Goal: Task Accomplishment & Management: Complete application form

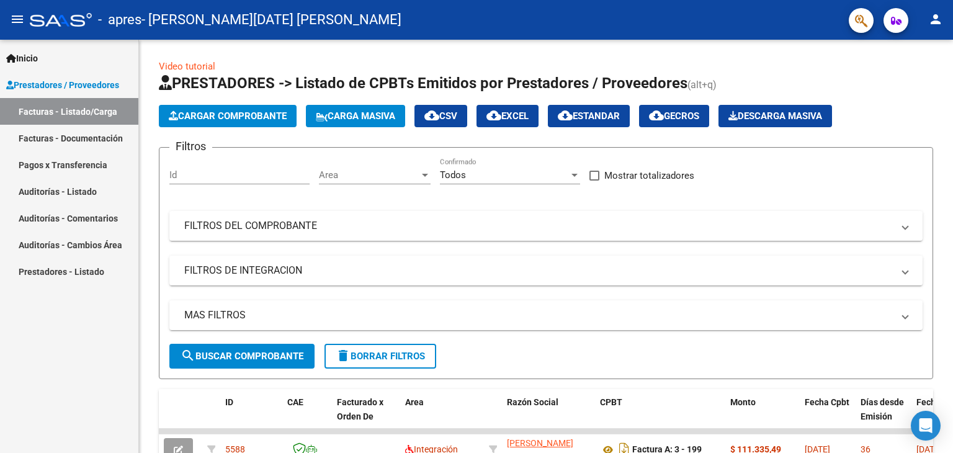
scroll to position [274, 0]
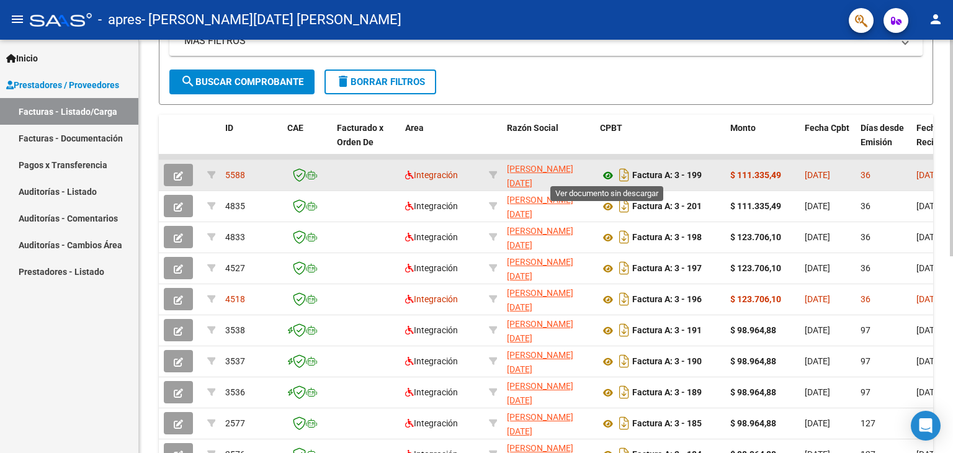
click at [608, 172] on icon at bounding box center [608, 175] width 16 height 15
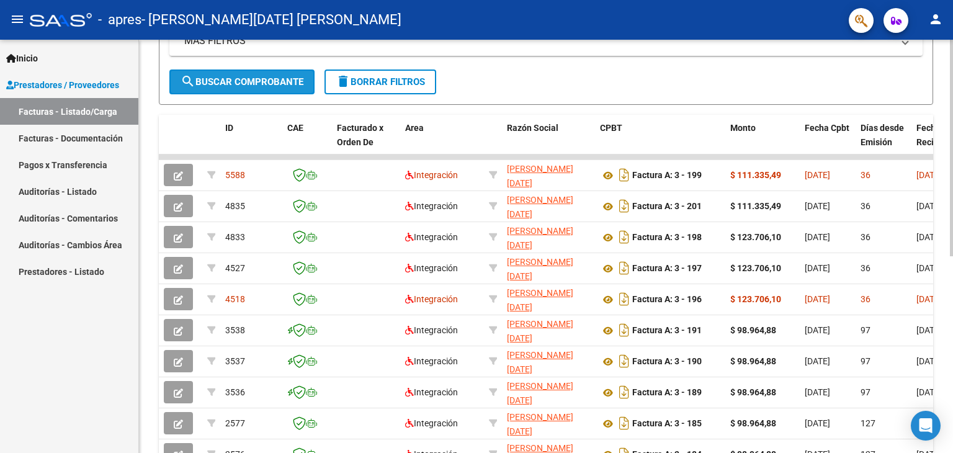
click at [234, 78] on span "search Buscar Comprobante" at bounding box center [242, 81] width 123 height 11
click at [242, 79] on span "search Buscar Comprobante" at bounding box center [242, 81] width 123 height 11
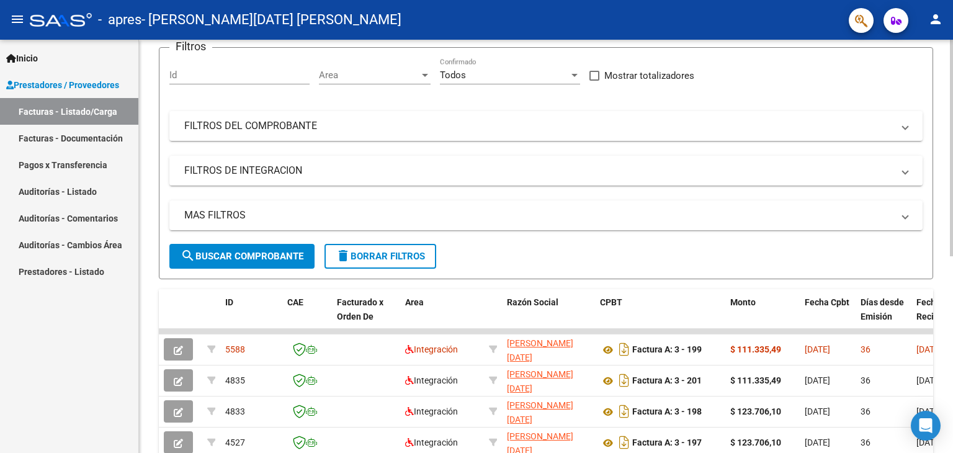
scroll to position [94, 0]
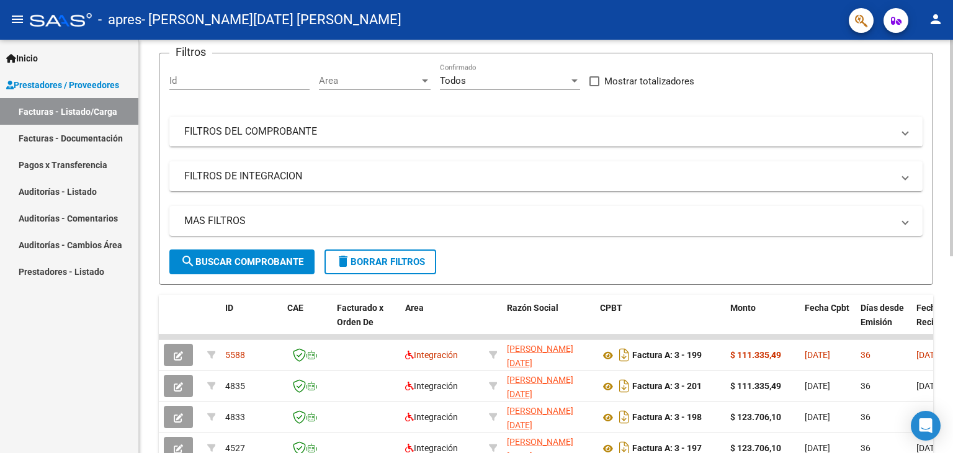
click at [938, 135] on div "Video tutorial PRESTADORES -> Listado de CPBTs Emitidos por Prestadores / Prove…" at bounding box center [547, 335] width 817 height 780
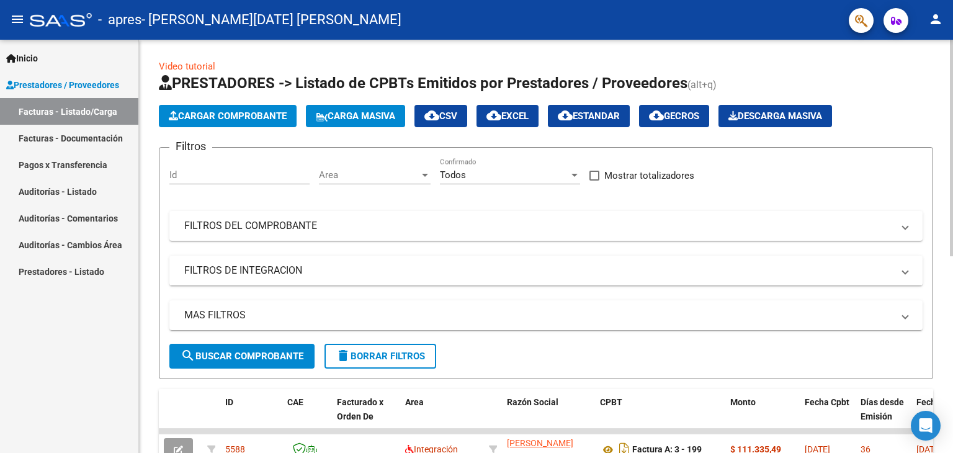
click at [927, 152] on div "Video tutorial PRESTADORES -> Listado de CPBTs Emitidos por Prestadores / Prove…" at bounding box center [547, 430] width 817 height 780
click at [241, 122] on button "Cargar Comprobante" at bounding box center [228, 116] width 138 height 22
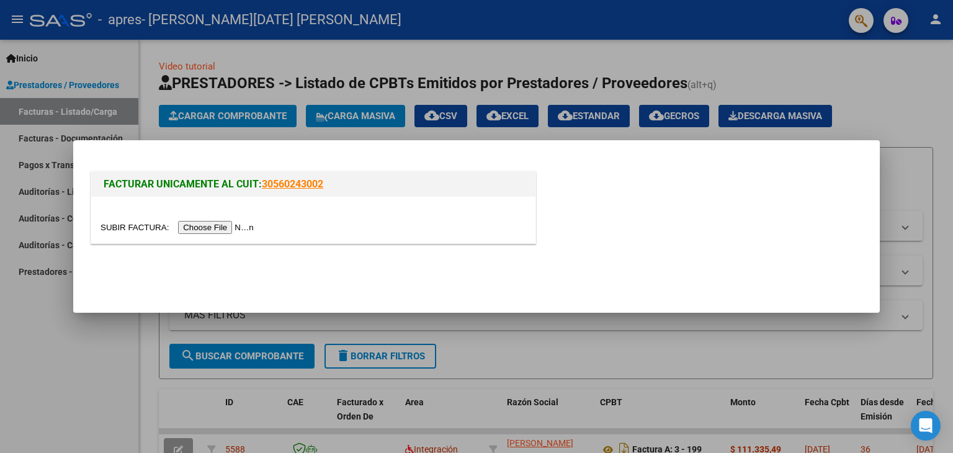
click at [228, 232] on input "file" at bounding box center [179, 227] width 157 height 13
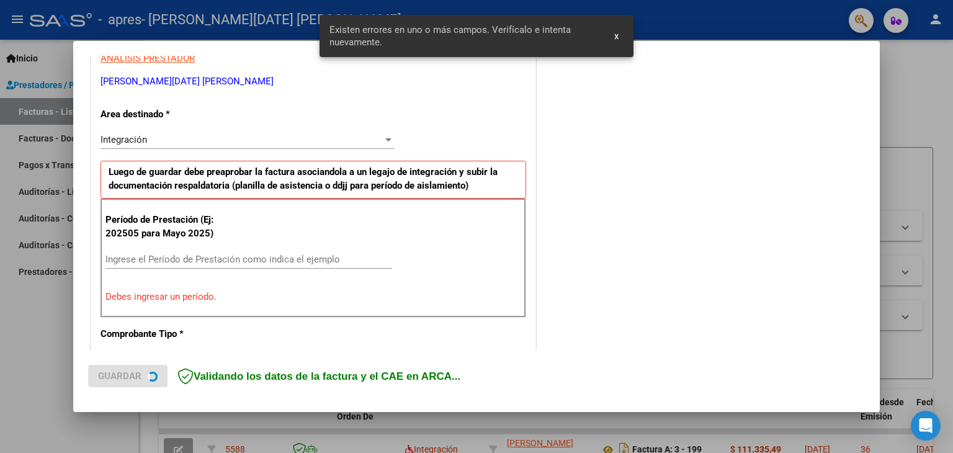
scroll to position [261, 0]
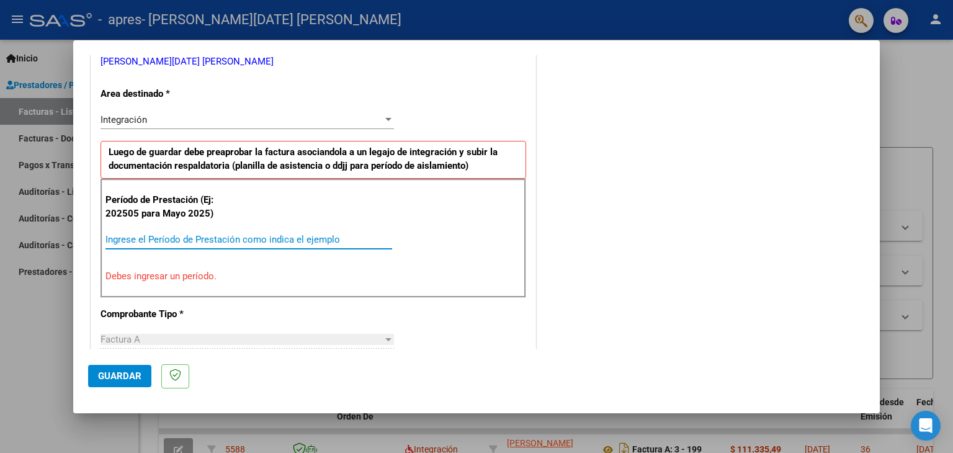
click at [223, 244] on input "Ingrese el Período de Prestación como indica el ejemplo" at bounding box center [249, 239] width 287 height 11
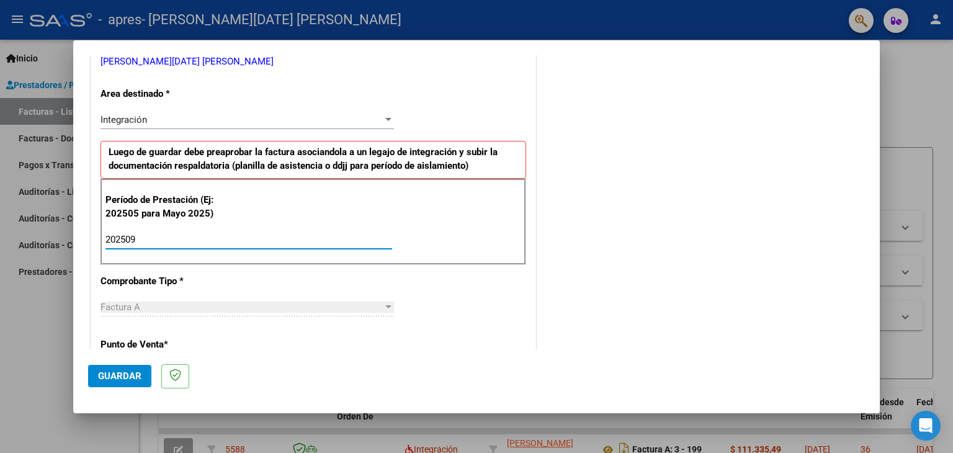
type input "202509"
click at [114, 375] on span "Guardar" at bounding box center [119, 376] width 43 height 11
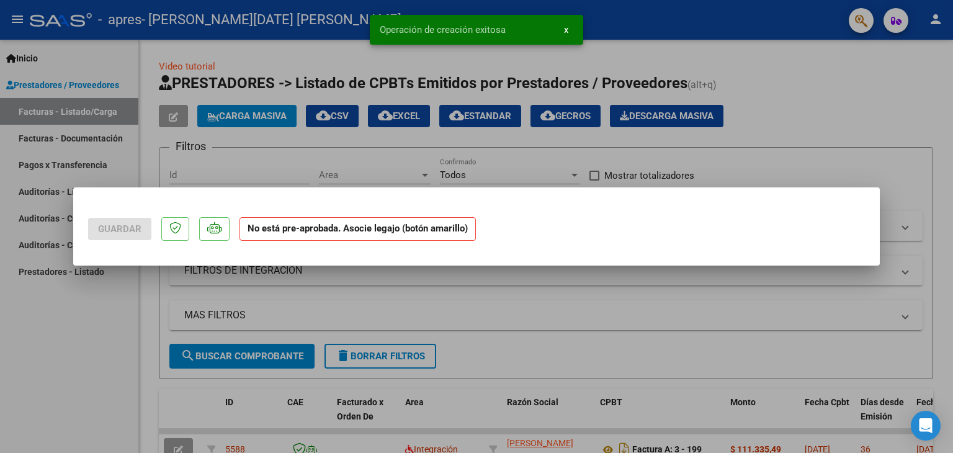
scroll to position [0, 0]
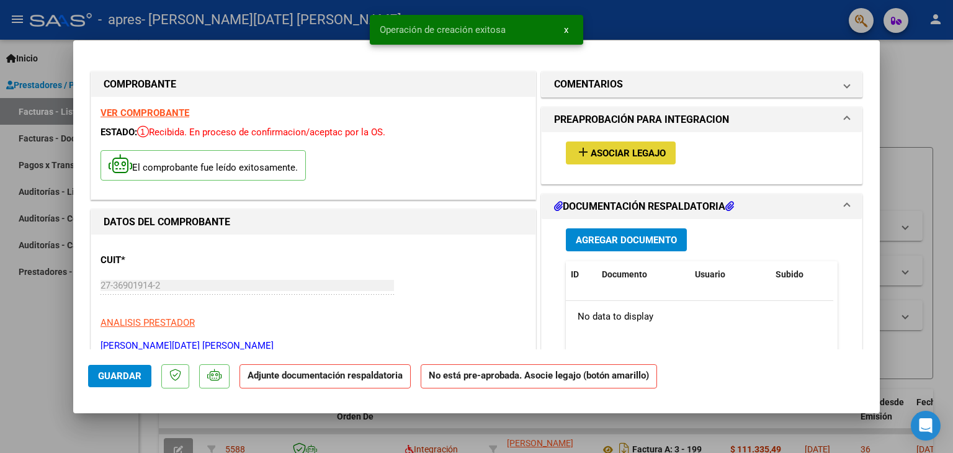
click at [643, 155] on span "Asociar Legajo" at bounding box center [628, 153] width 75 height 11
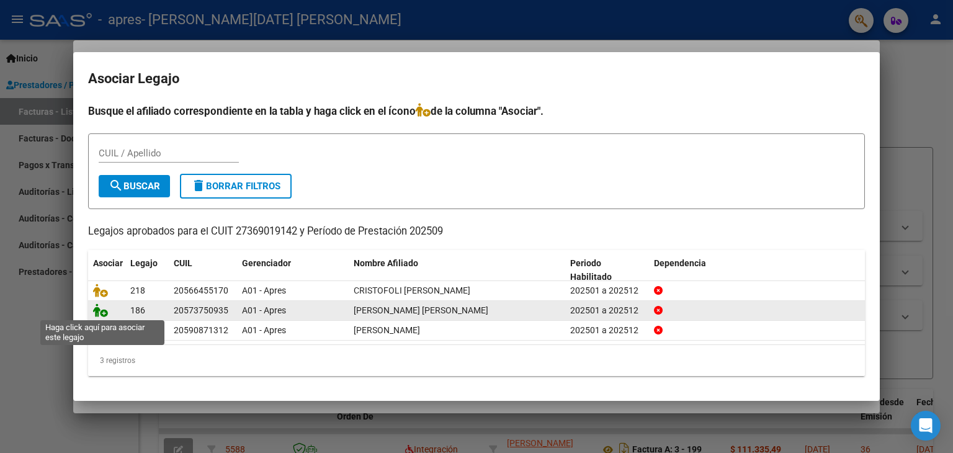
click at [101, 313] on icon at bounding box center [100, 310] width 15 height 14
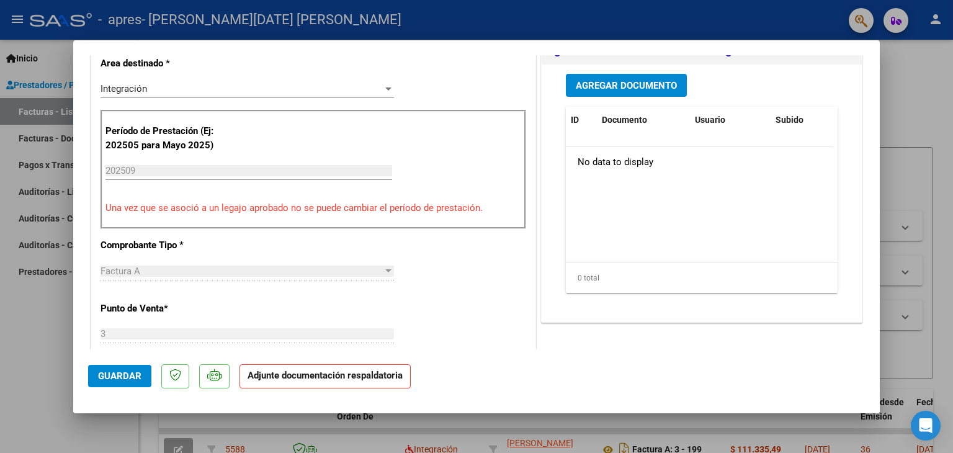
scroll to position [313, 0]
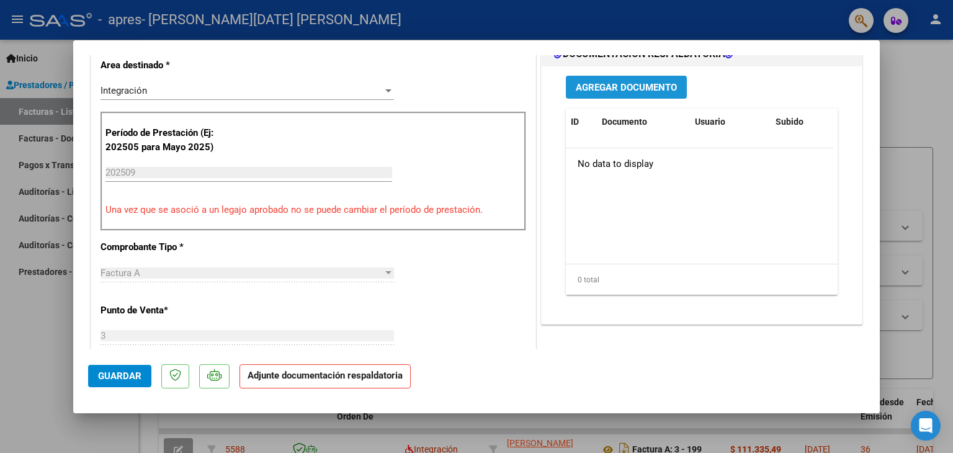
click at [660, 89] on span "Agregar Documento" at bounding box center [626, 87] width 101 height 11
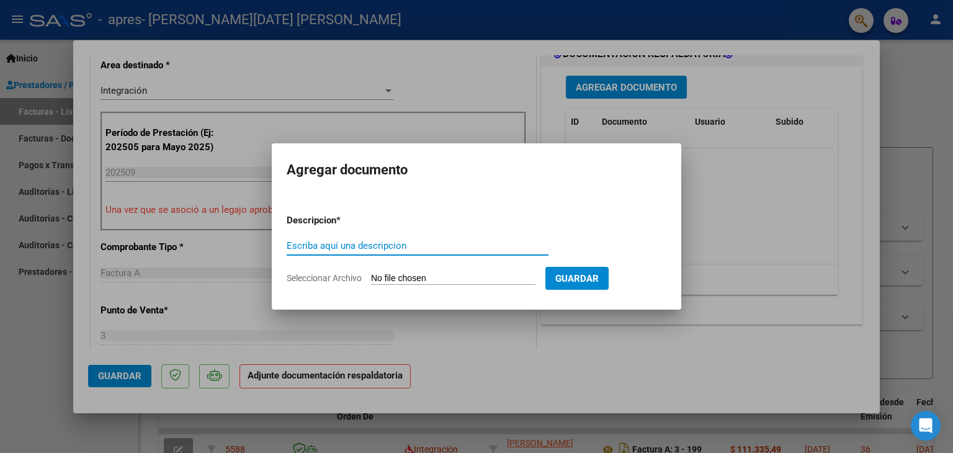
click at [408, 245] on input "Escriba aquí una descripcion" at bounding box center [418, 245] width 262 height 11
type input "planilla asistencia"
click at [409, 277] on input "Seleccionar Archivo" at bounding box center [453, 279] width 164 height 12
type input "C:\fakepath\[PERSON_NAME] septiembre.pdf"
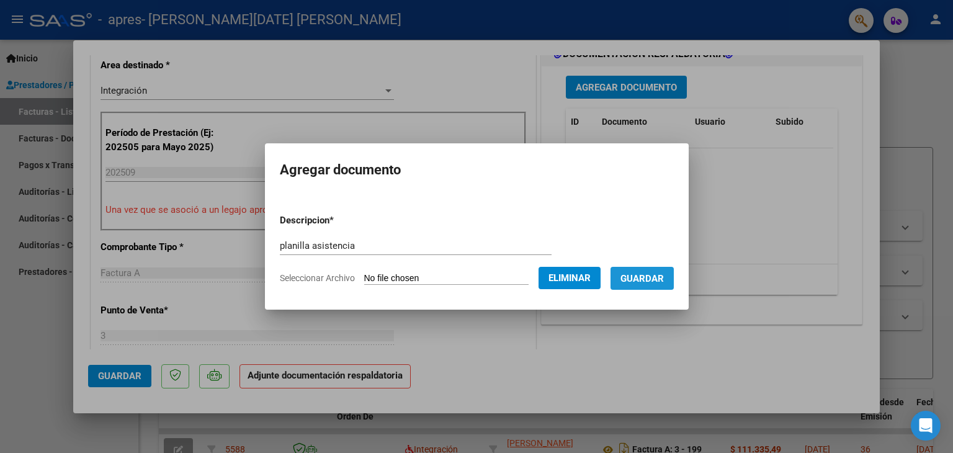
click at [645, 275] on span "Guardar" at bounding box center [642, 278] width 43 height 11
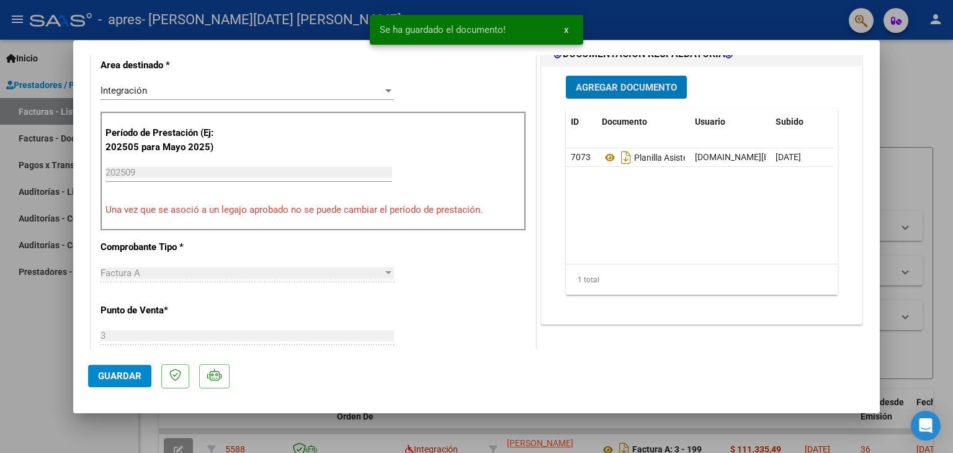
click at [114, 381] on span "Guardar" at bounding box center [119, 376] width 43 height 11
click at [927, 92] on div at bounding box center [476, 226] width 953 height 453
type input "$ 0,00"
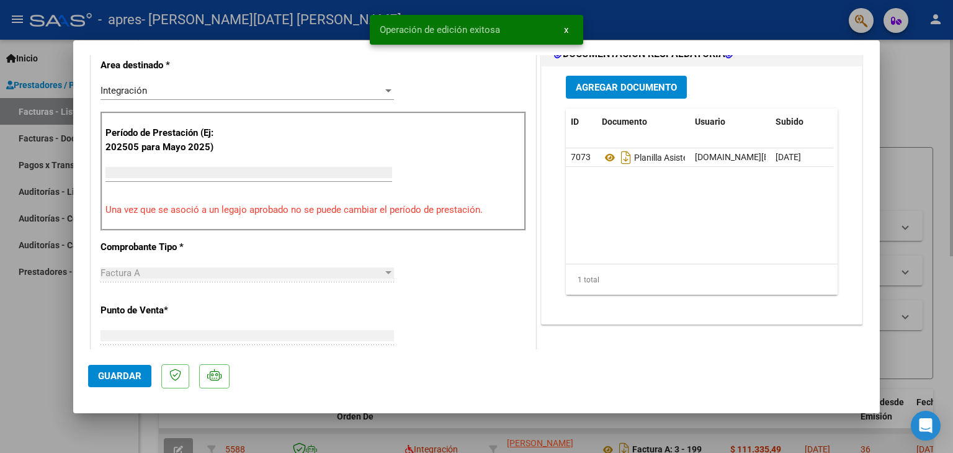
scroll to position [0, 0]
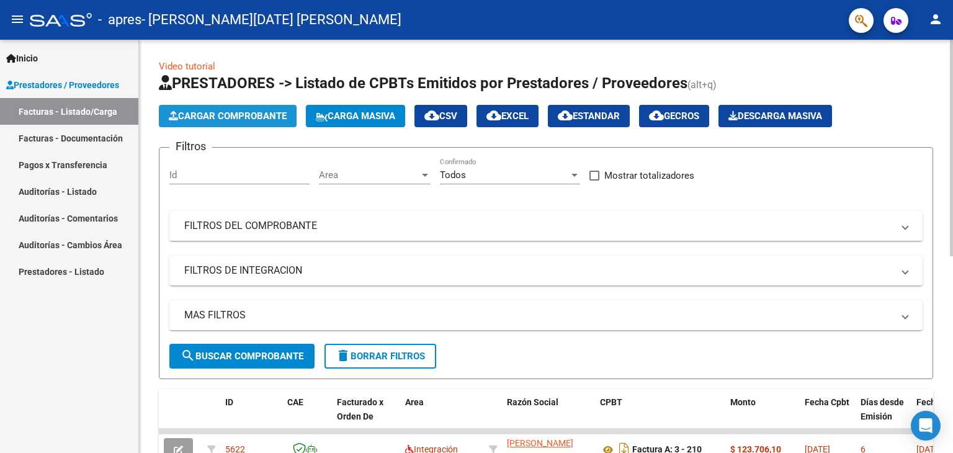
click at [228, 115] on span "Cargar Comprobante" at bounding box center [228, 115] width 118 height 11
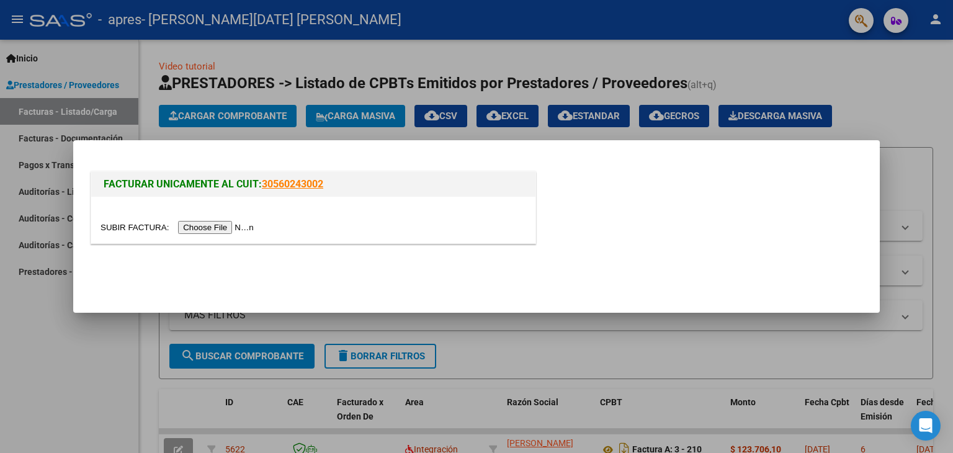
click at [240, 224] on input "file" at bounding box center [179, 227] width 157 height 13
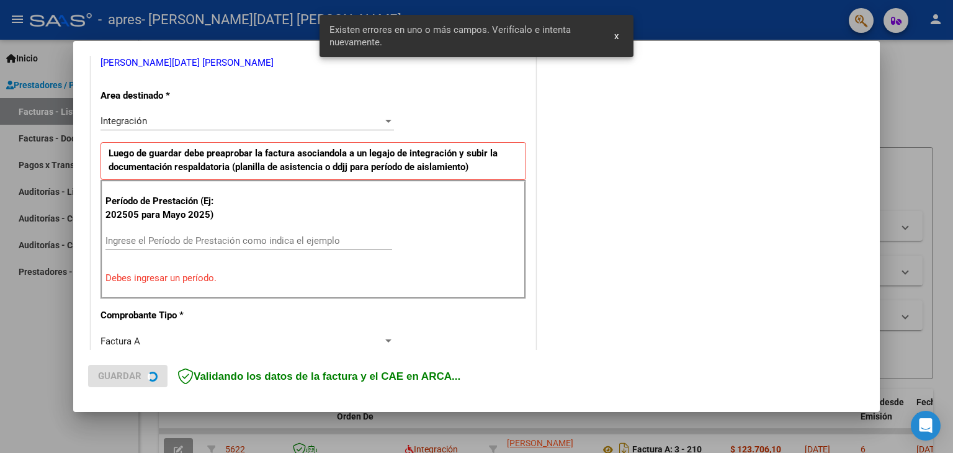
scroll to position [284, 0]
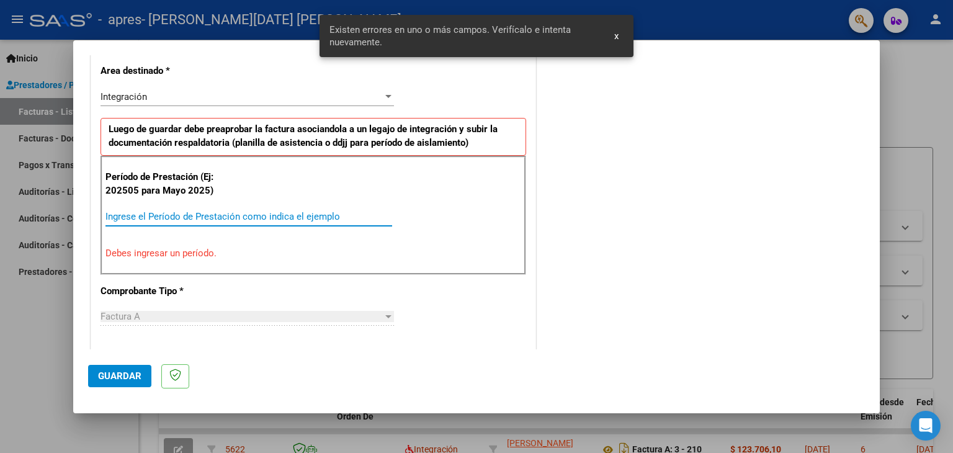
click at [207, 215] on input "Ingrese el Período de Prestación como indica el ejemplo" at bounding box center [249, 216] width 287 height 11
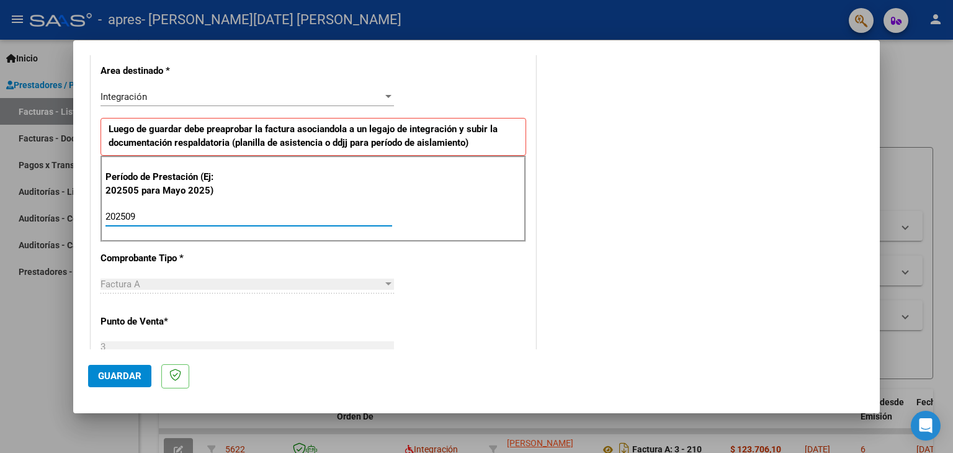
type input "202509"
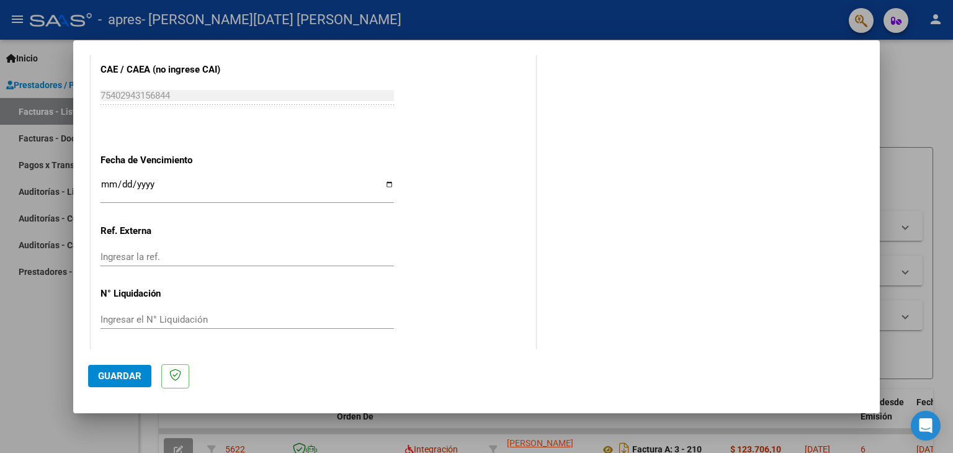
scroll to position [796, 0]
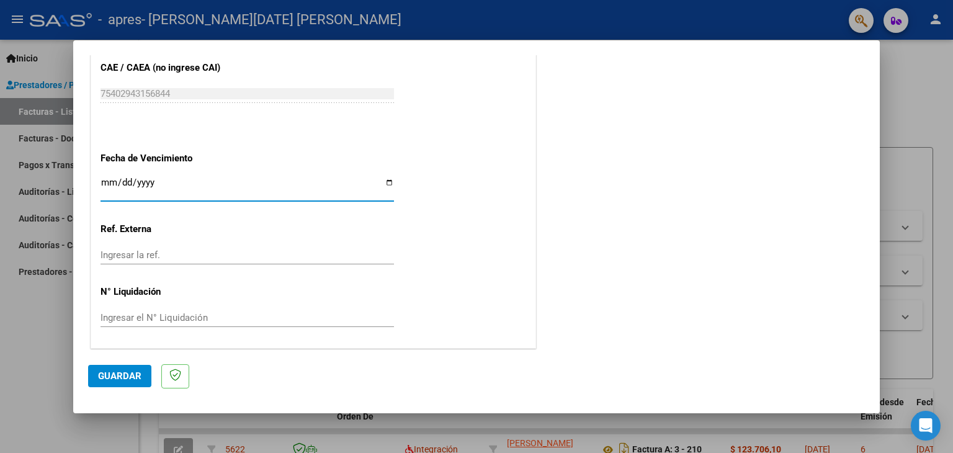
click at [107, 179] on input "Ingresar la fecha" at bounding box center [248, 187] width 294 height 20
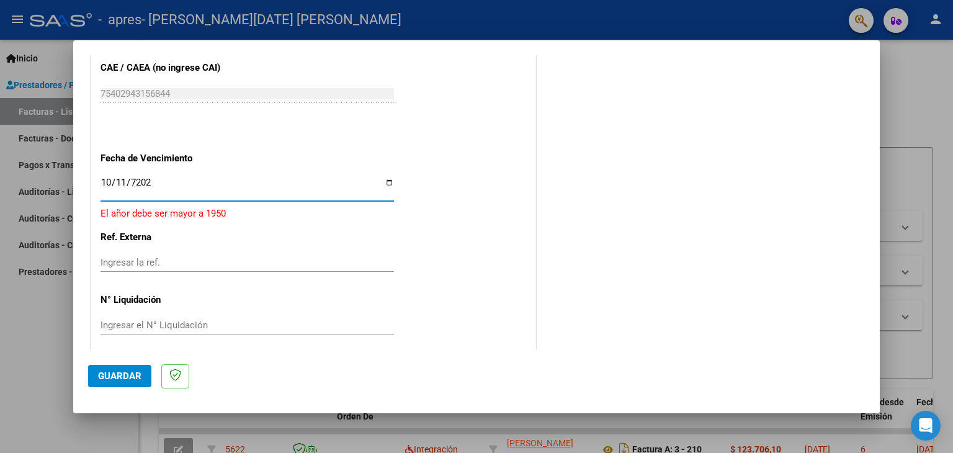
type input "[DATE]"
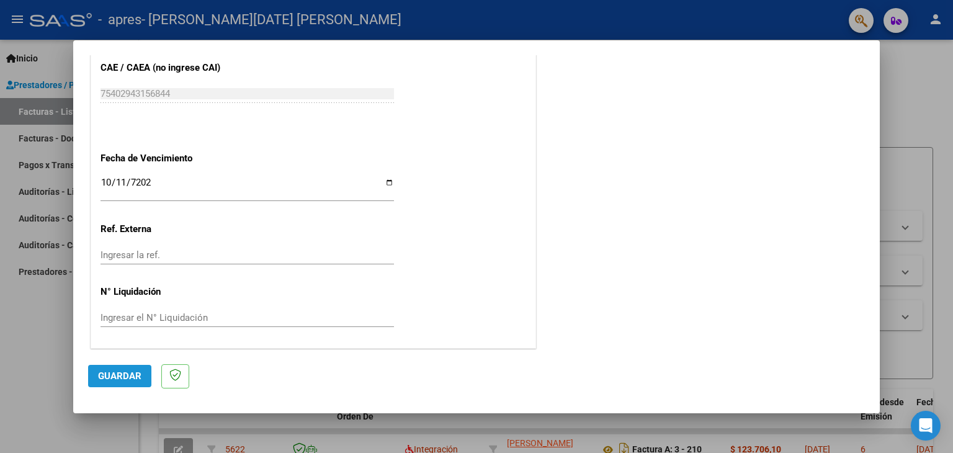
click at [133, 375] on span "Guardar" at bounding box center [119, 376] width 43 height 11
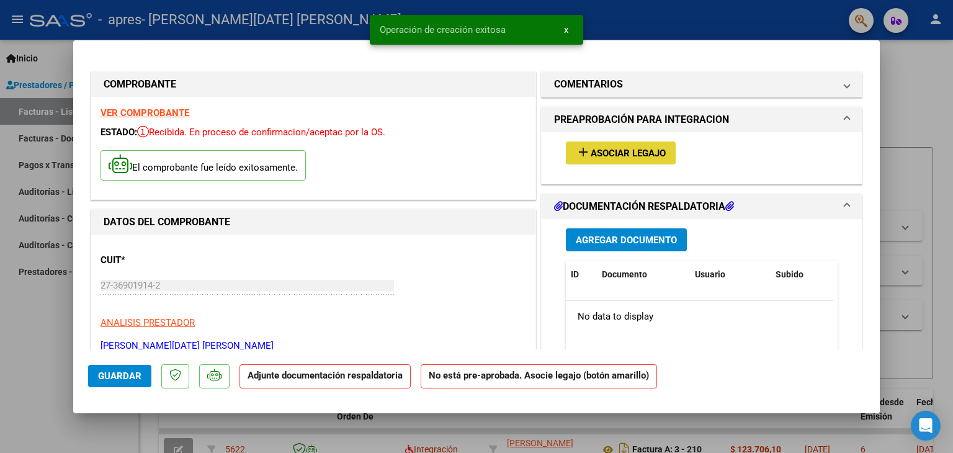
click at [618, 153] on span "Asociar Legajo" at bounding box center [628, 153] width 75 height 11
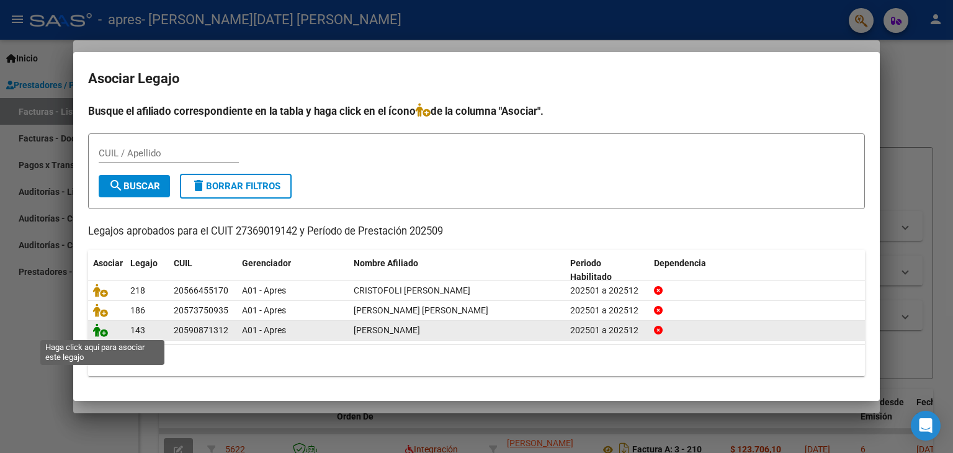
click at [104, 331] on icon at bounding box center [100, 330] width 15 height 14
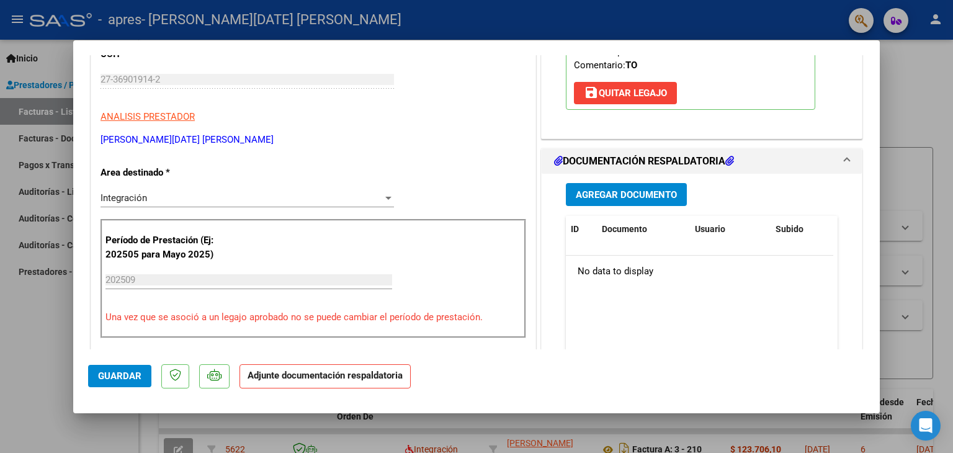
scroll to position [209, 0]
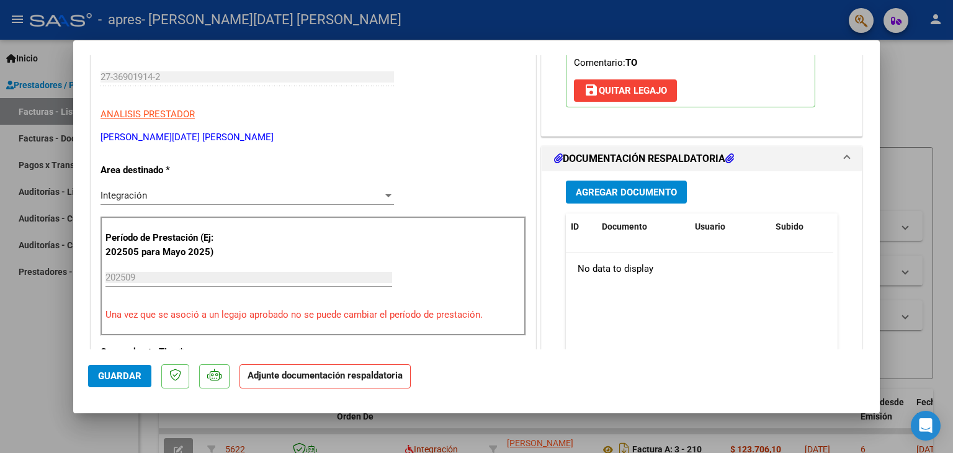
click at [605, 186] on span "Agregar Documento" at bounding box center [626, 191] width 101 height 11
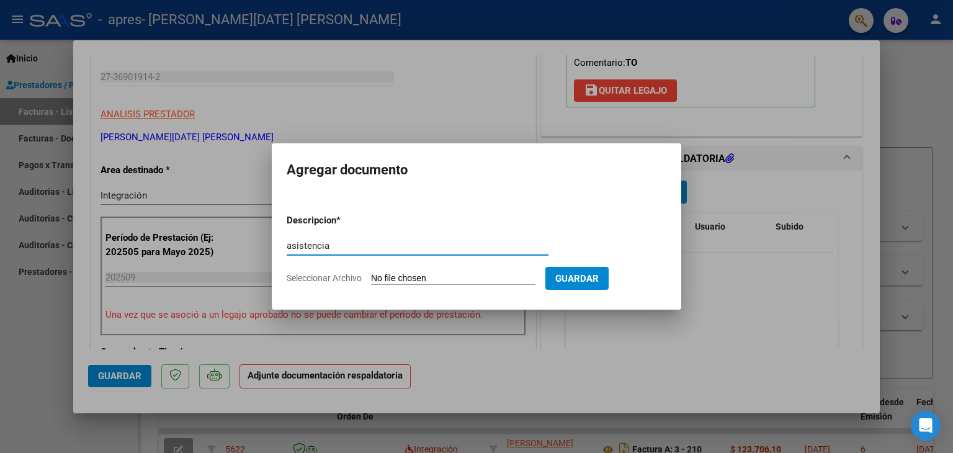
type input "asistencia"
click at [437, 278] on input "Seleccionar Archivo" at bounding box center [453, 279] width 164 height 12
type input "C:\fakepath\asistencia brascji.pdf"
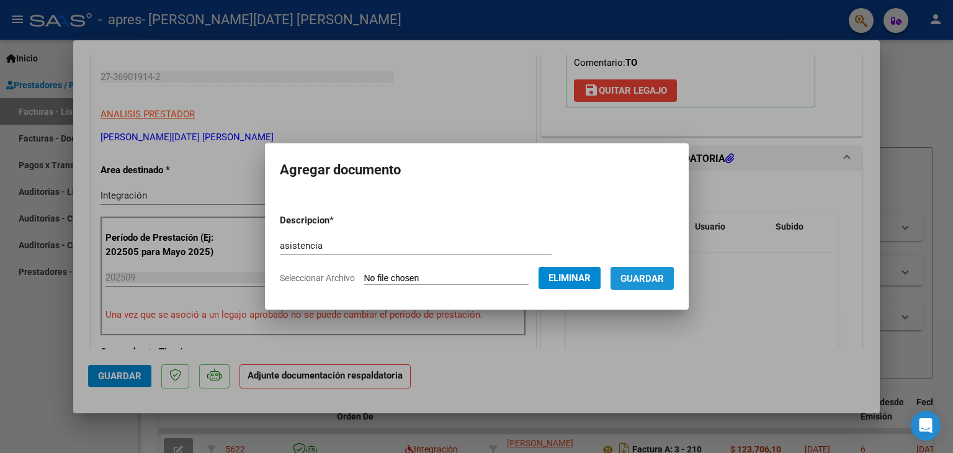
click at [655, 279] on span "Guardar" at bounding box center [642, 278] width 43 height 11
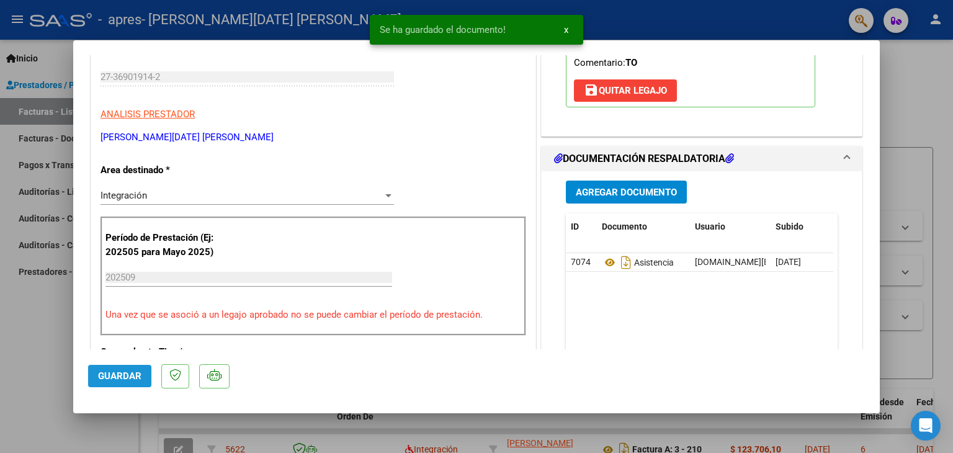
click at [117, 375] on span "Guardar" at bounding box center [119, 376] width 43 height 11
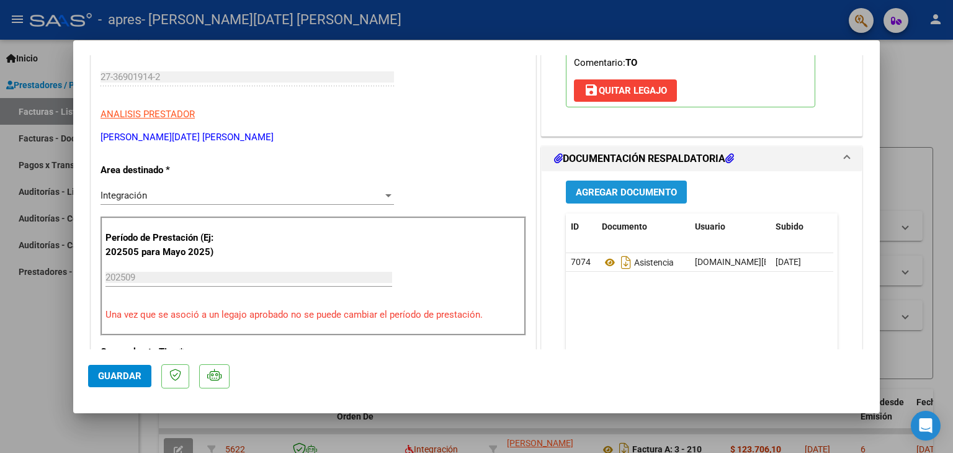
click at [606, 197] on span "Agregar Documento" at bounding box center [626, 192] width 101 height 11
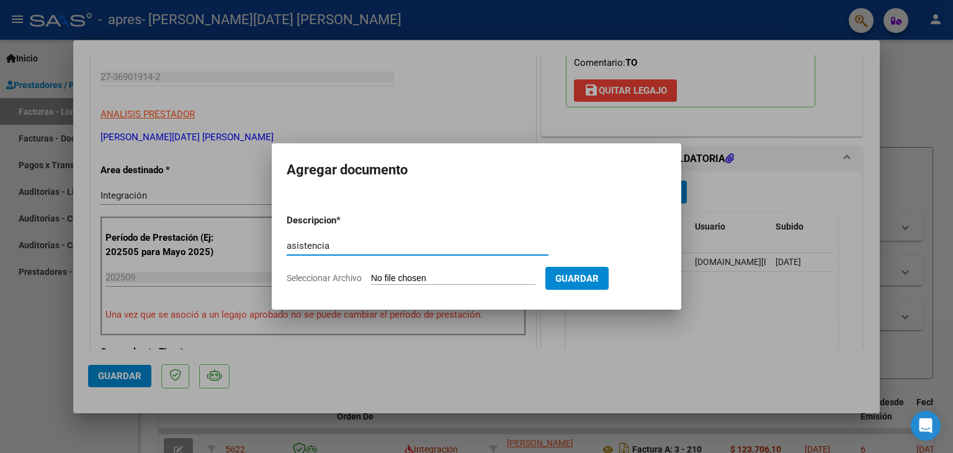
type input "asistencia"
click at [442, 274] on input "Seleccionar Archivo" at bounding box center [453, 279] width 164 height 12
type input "C:\fakepath\cristofoli septiembre.pdf"
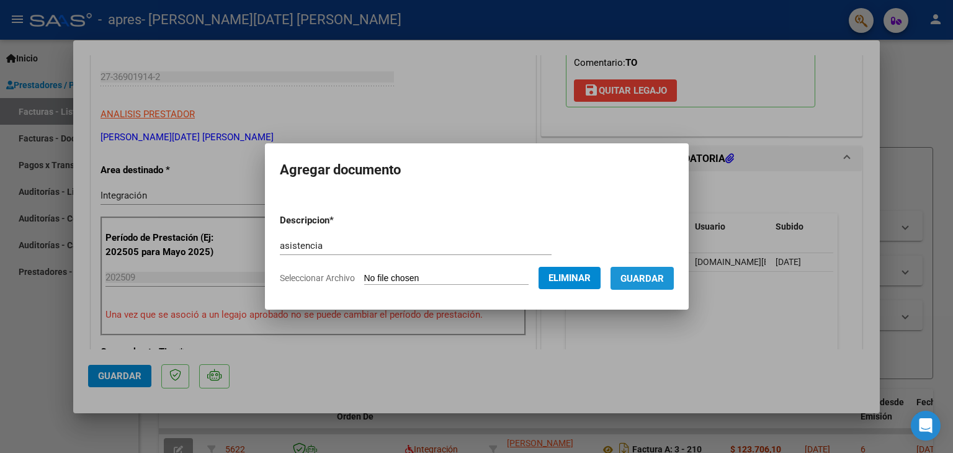
click at [659, 285] on button "Guardar" at bounding box center [642, 278] width 63 height 23
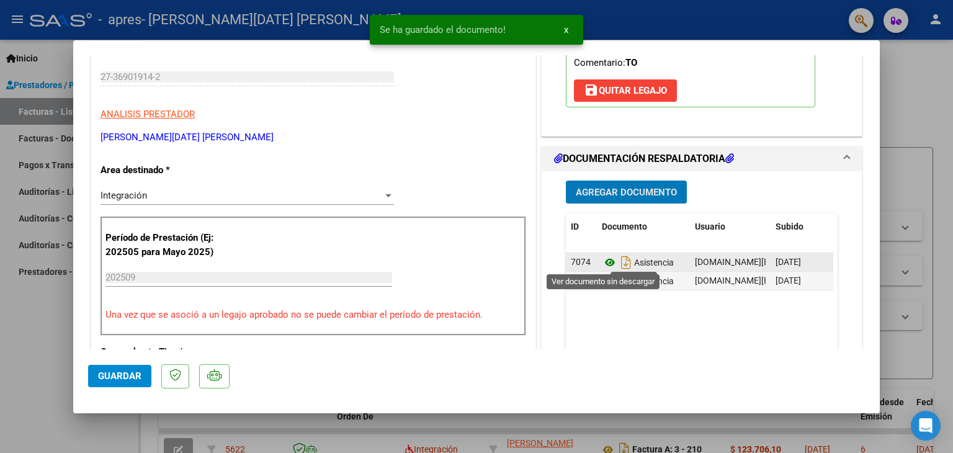
click at [602, 260] on icon at bounding box center [610, 262] width 16 height 15
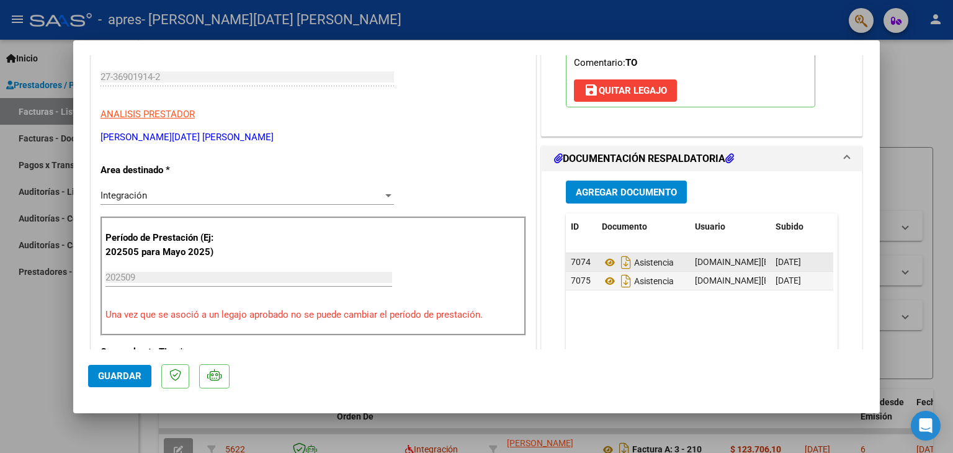
drag, startPoint x: 584, startPoint y: 261, endPoint x: 564, endPoint y: 262, distance: 20.5
click at [566, 262] on datatable-body-cell "7074" at bounding box center [581, 262] width 31 height 18
drag, startPoint x: 695, startPoint y: 264, endPoint x: 577, endPoint y: 259, distance: 118.6
click at [577, 259] on span "7074" at bounding box center [581, 262] width 20 height 10
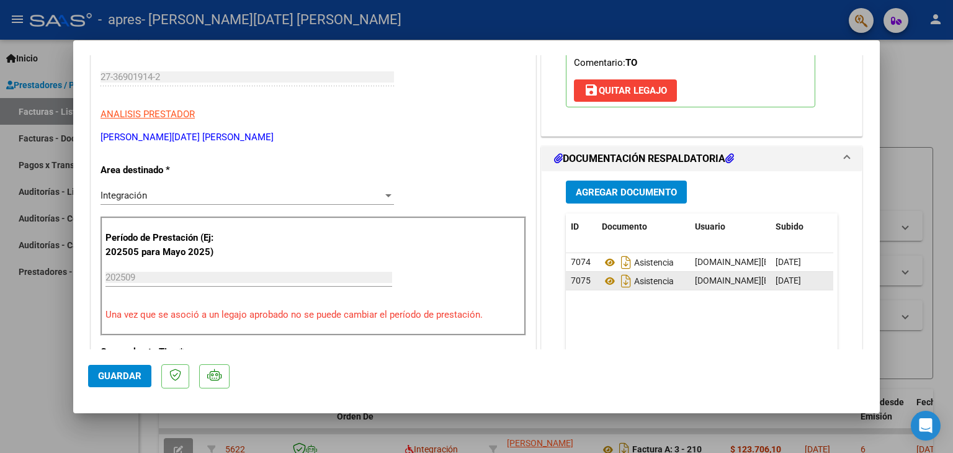
drag, startPoint x: 577, startPoint y: 259, endPoint x: 727, endPoint y: 272, distance: 150.7
click at [727, 272] on datatable-scroller "7074 Asistencia [DOMAIN_NAME][EMAIL_ADDRESS][DOMAIN_NAME] - [PERSON_NAME] [PERS…" at bounding box center [699, 271] width 267 height 37
click at [781, 318] on datatable-body "7074 Asistencia [DOMAIN_NAME][EMAIL_ADDRESS][DOMAIN_NAME] - [PERSON_NAME] [PERS…" at bounding box center [699, 310] width 267 height 115
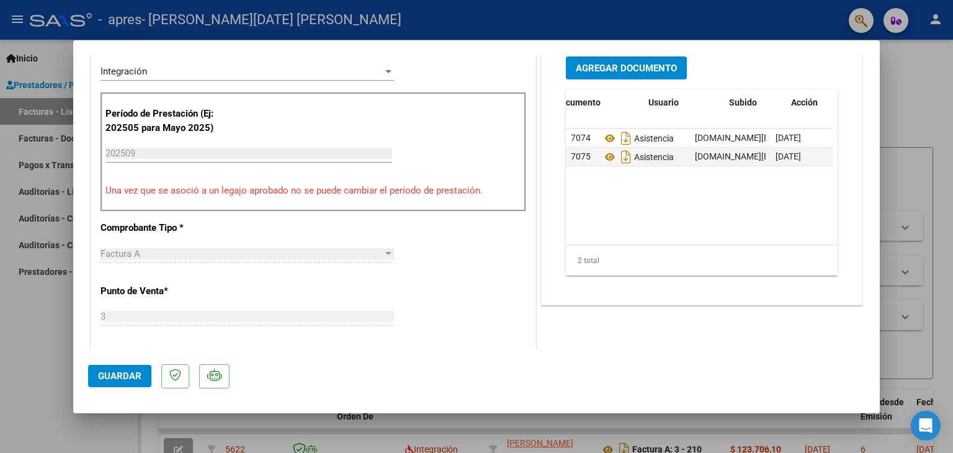
scroll to position [0, 61]
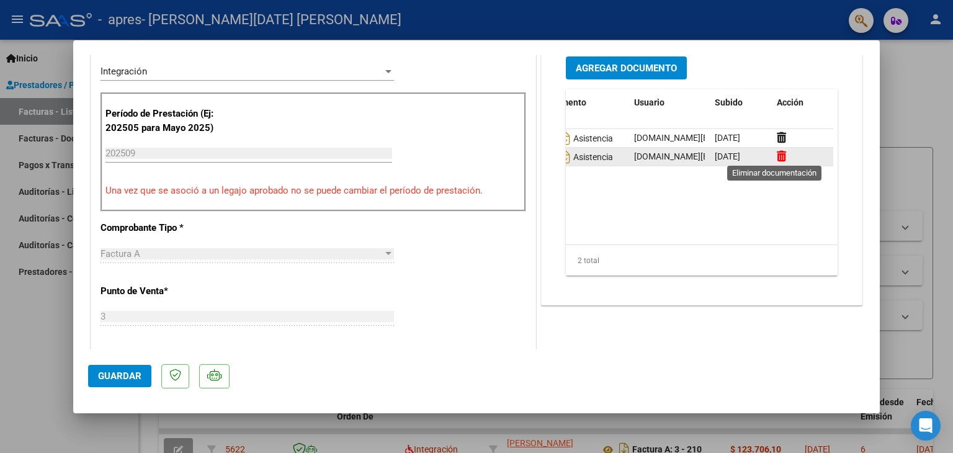
click at [777, 157] on icon at bounding box center [781, 156] width 9 height 12
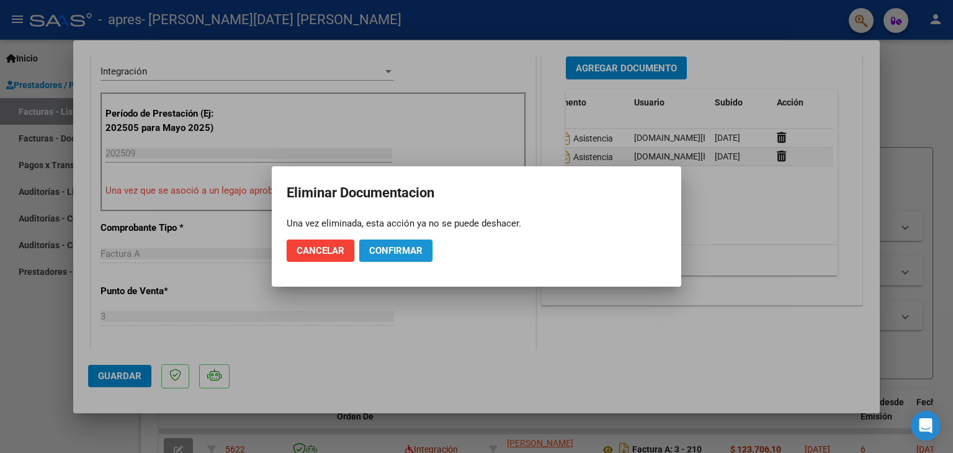
click at [377, 259] on button "Confirmar" at bounding box center [395, 251] width 73 height 22
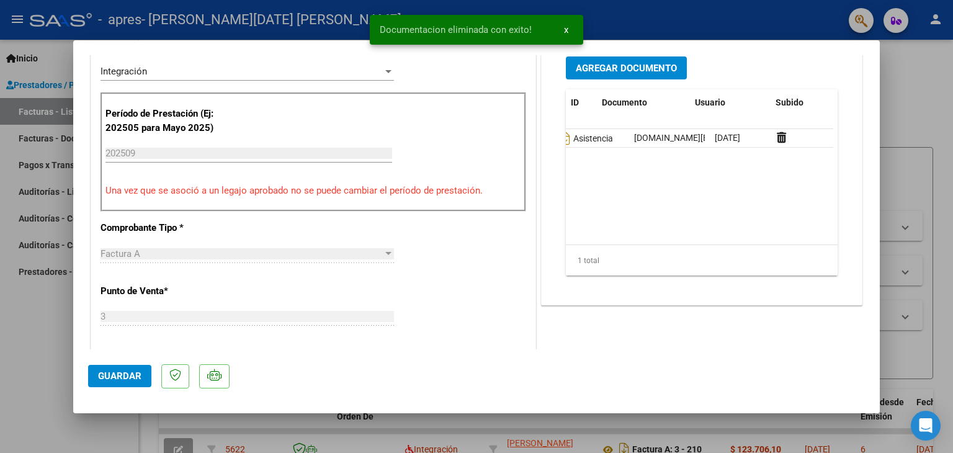
scroll to position [0, 0]
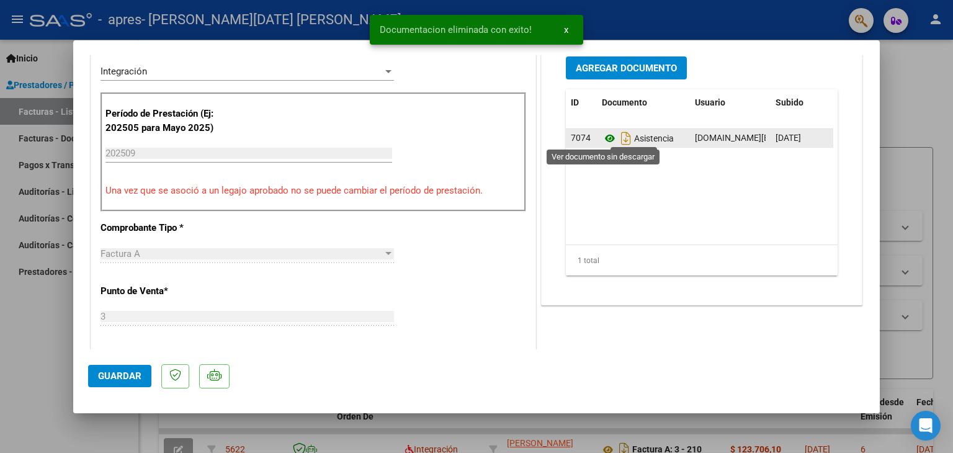
click at [606, 134] on icon at bounding box center [610, 138] width 16 height 15
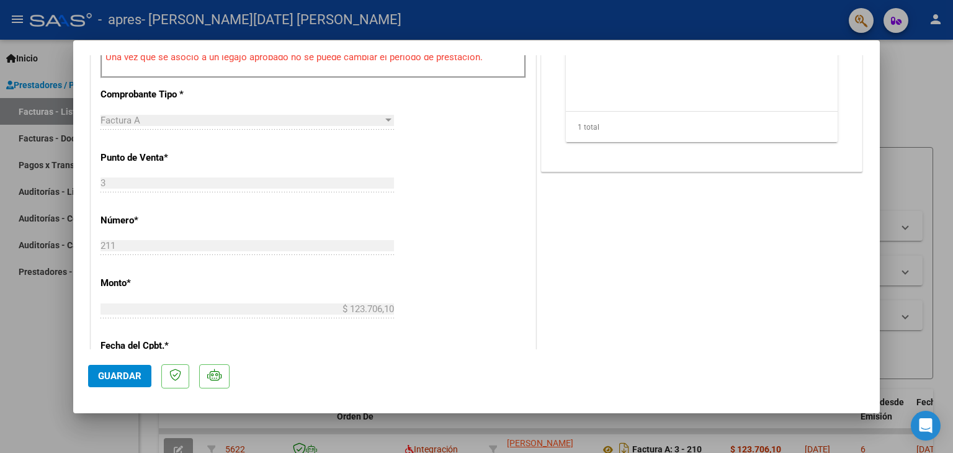
scroll to position [462, 0]
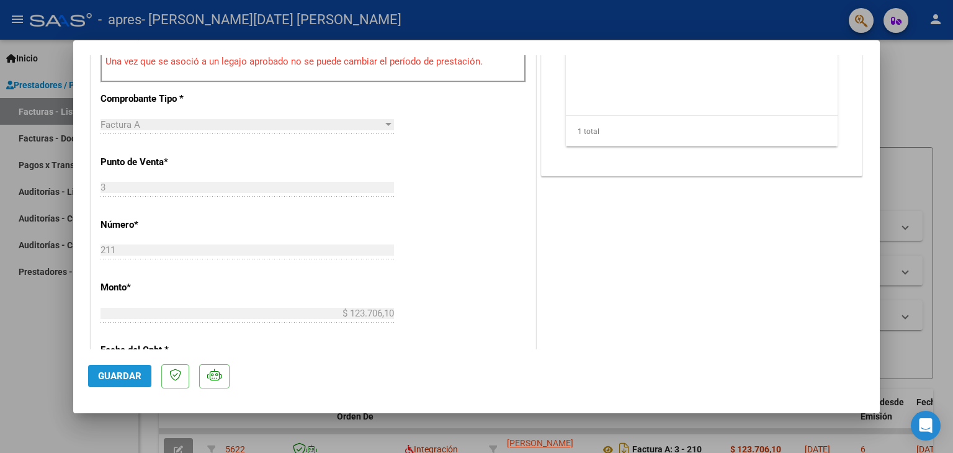
click at [100, 385] on button "Guardar" at bounding box center [119, 376] width 63 height 22
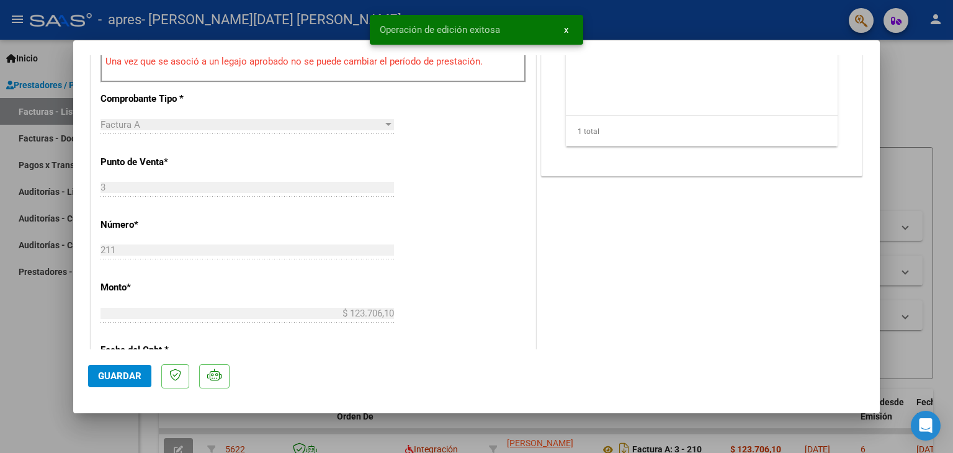
click at [41, 323] on div at bounding box center [476, 226] width 953 height 453
type input "$ 0,00"
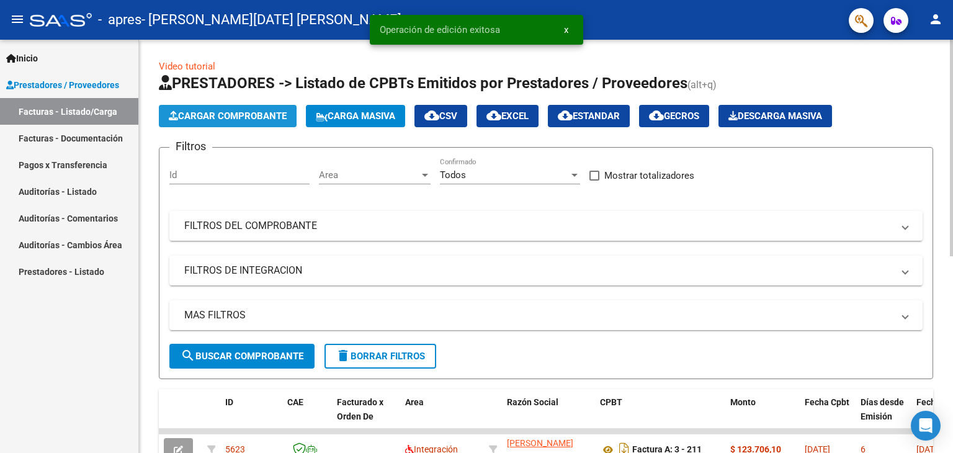
click at [238, 115] on span "Cargar Comprobante" at bounding box center [228, 115] width 118 height 11
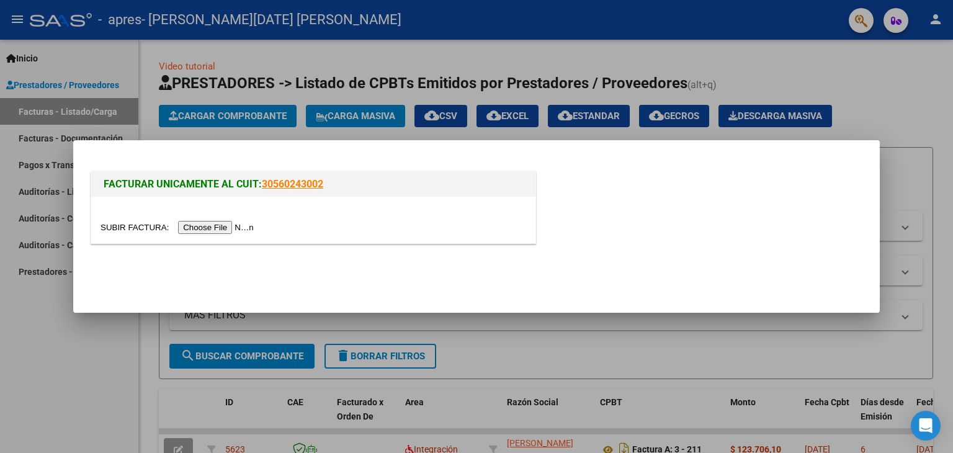
click at [240, 222] on input "file" at bounding box center [179, 227] width 157 height 13
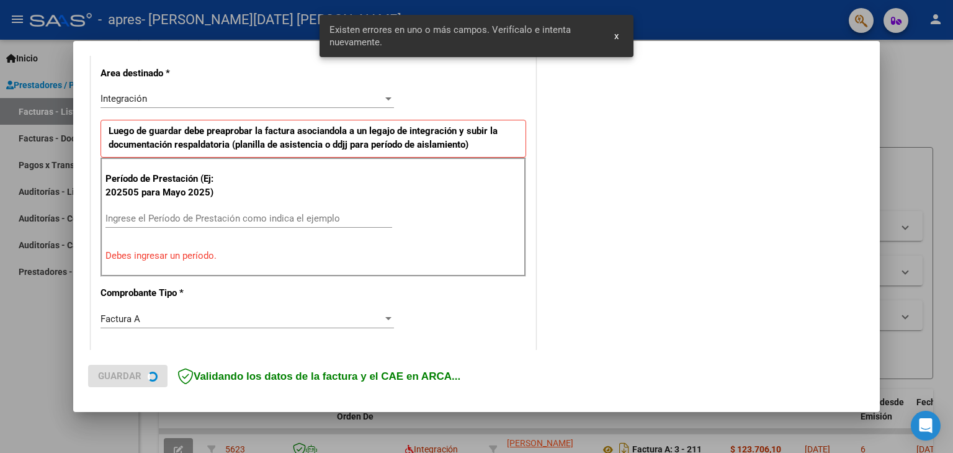
scroll to position [284, 0]
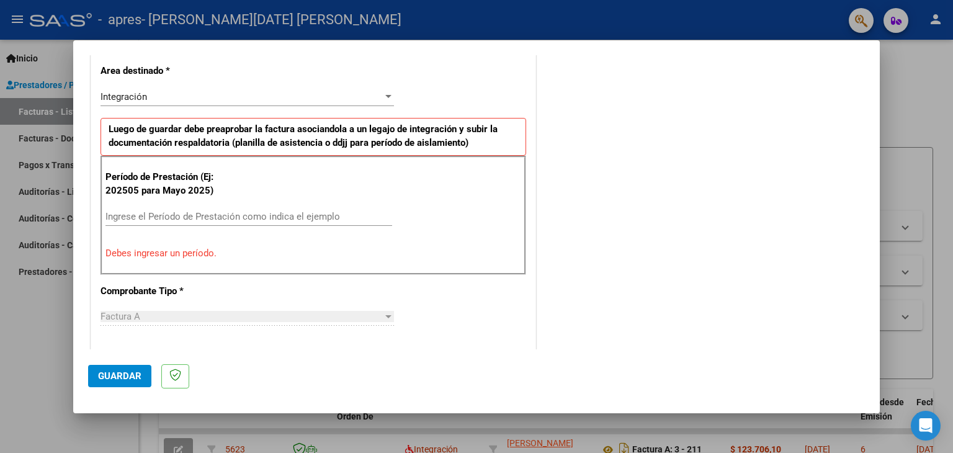
click at [219, 216] on input "Ingrese el Período de Prestación como indica el ejemplo" at bounding box center [249, 216] width 287 height 11
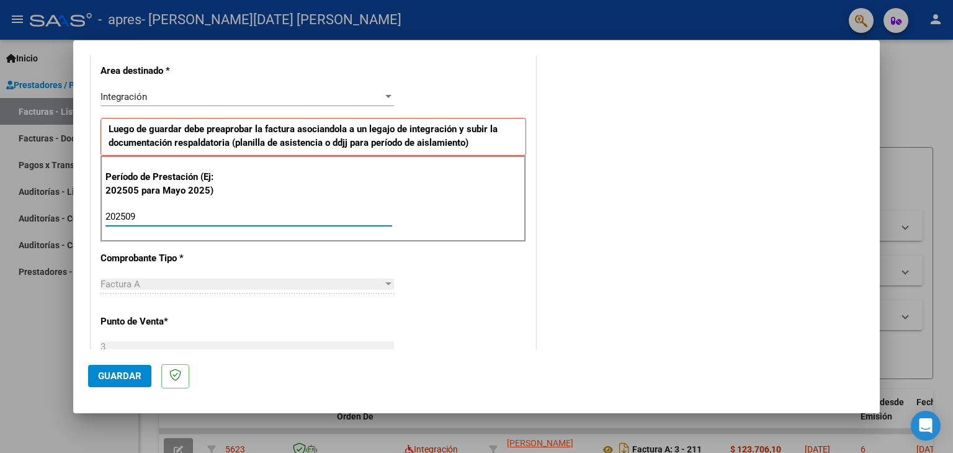
type input "202509"
click at [442, 303] on div "CUIT * 27-36901914-2 Ingresar CUIT ANALISIS PRESTADOR [PERSON_NAME][DATE] [PERS…" at bounding box center [313, 394] width 444 height 934
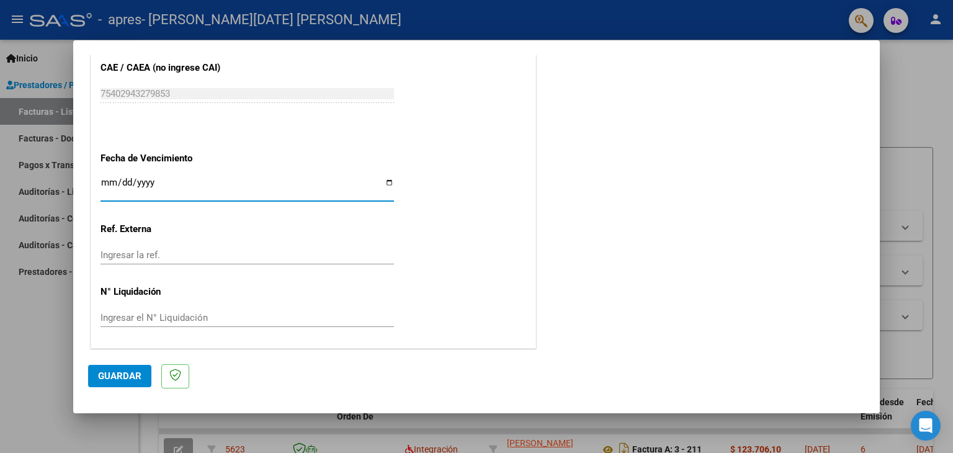
click at [105, 179] on input "Ingresar la fecha" at bounding box center [248, 187] width 294 height 20
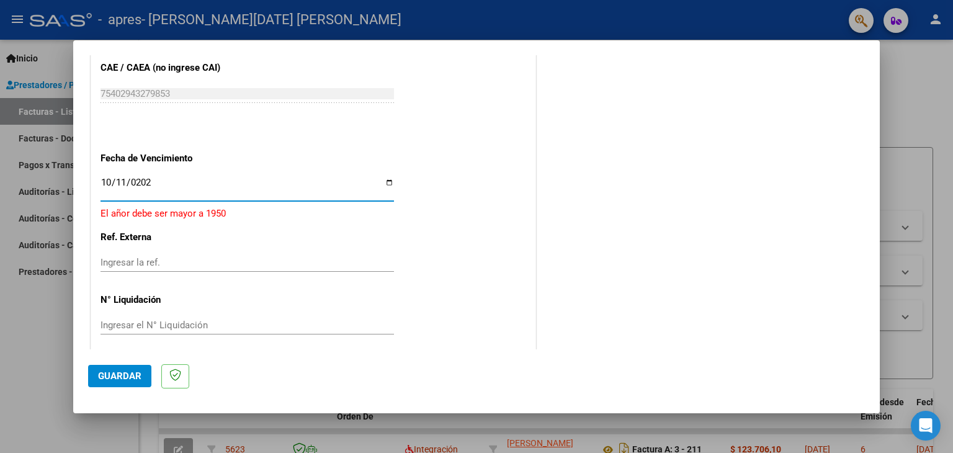
type input "[DATE]"
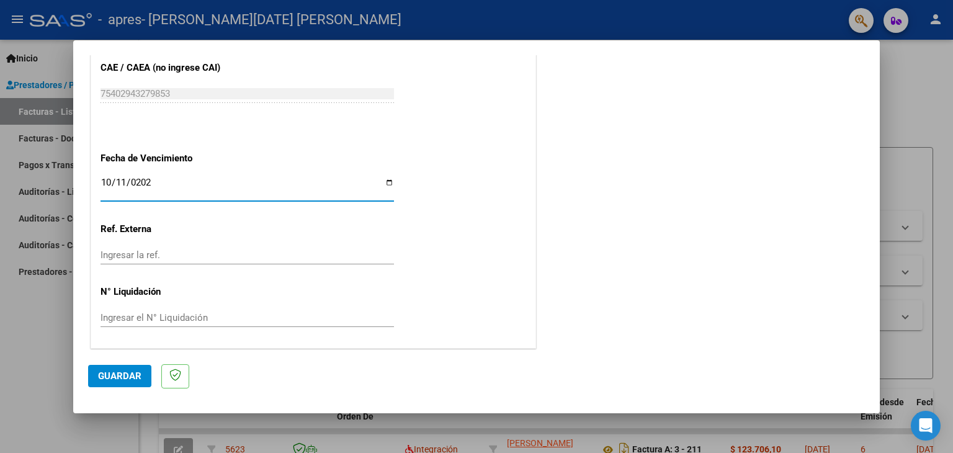
click at [124, 374] on span "Guardar" at bounding box center [119, 376] width 43 height 11
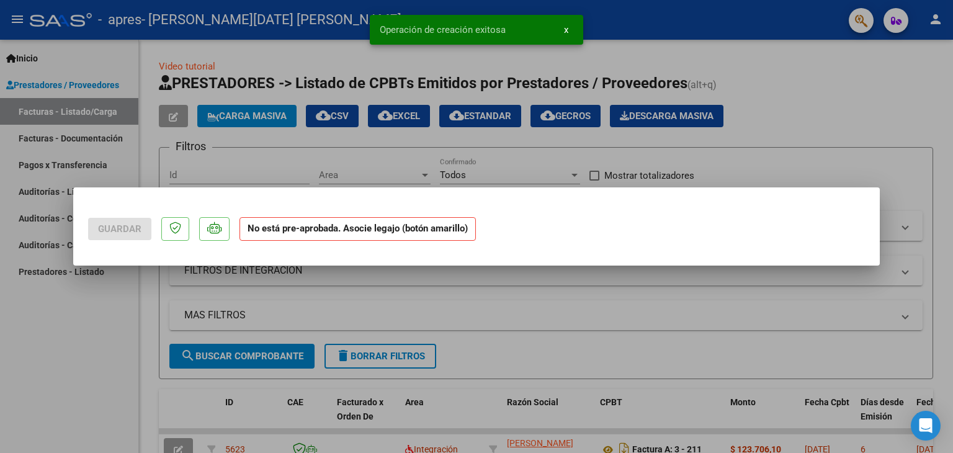
scroll to position [0, 0]
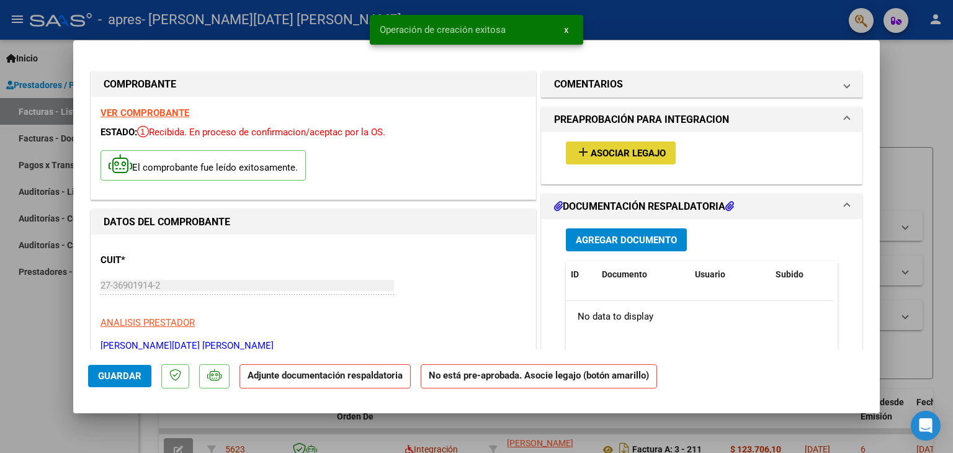
click at [595, 159] on button "add Asociar Legajo" at bounding box center [621, 153] width 110 height 23
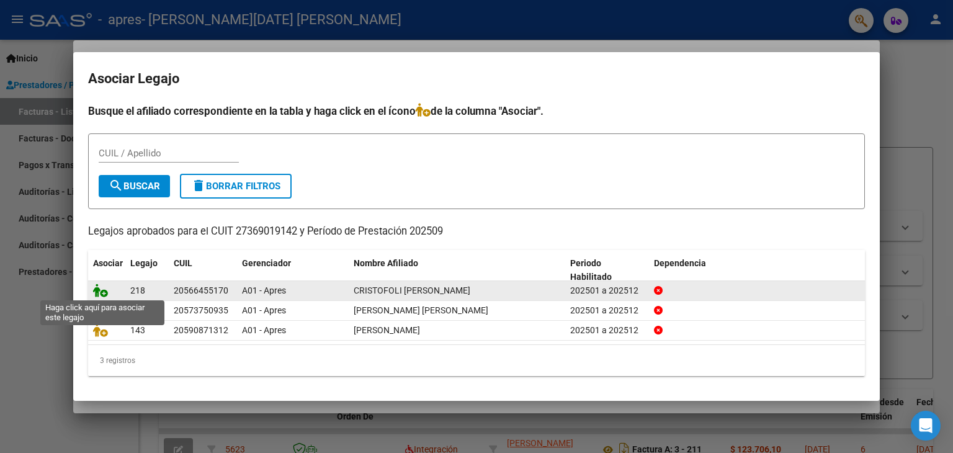
click at [102, 295] on icon at bounding box center [100, 291] width 15 height 14
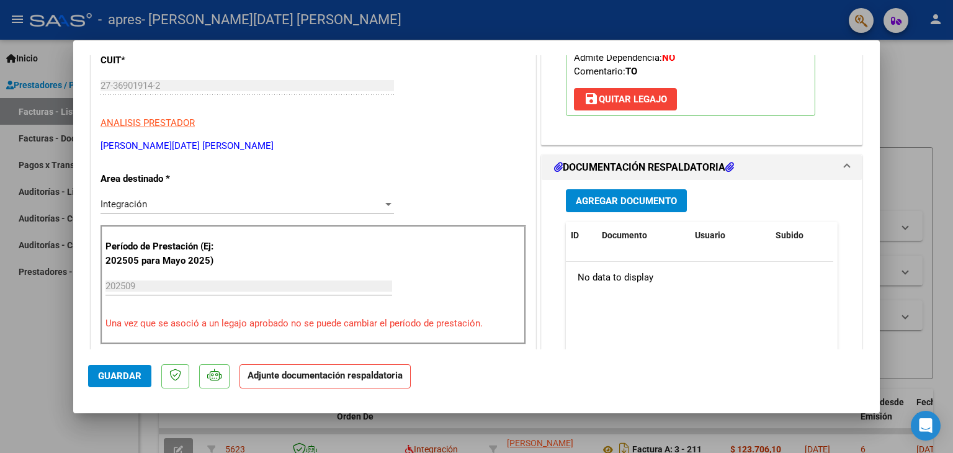
scroll to position [214, 0]
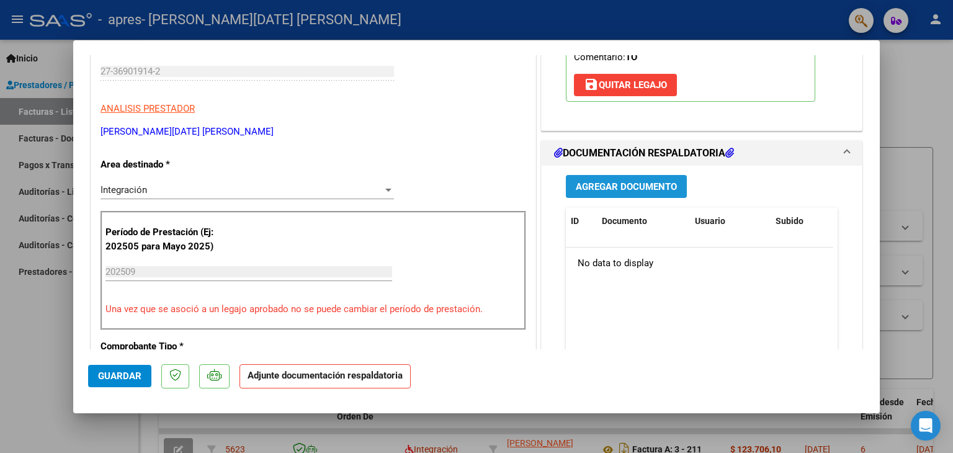
click at [644, 187] on span "Agregar Documento" at bounding box center [626, 186] width 101 height 11
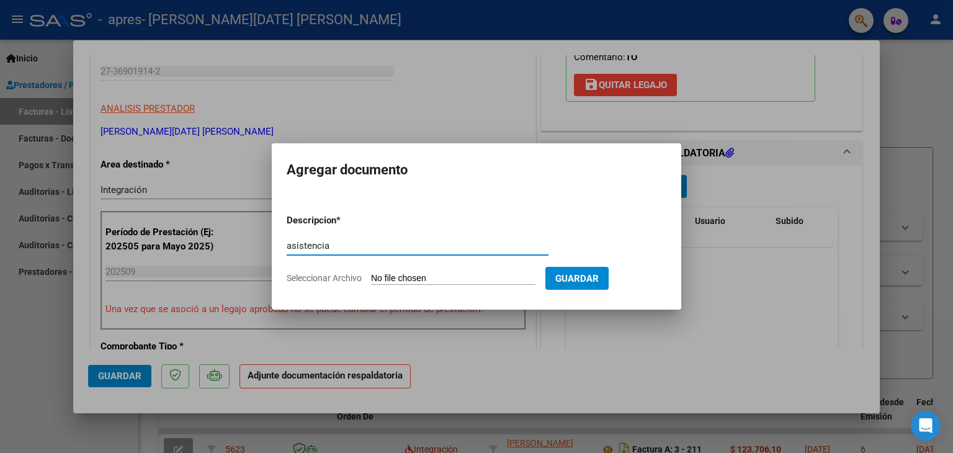
type input "asistencia"
click at [455, 274] on input "Seleccionar Archivo" at bounding box center [453, 279] width 164 height 12
type input "C:\fakepath\cristofoli septiembre.pdf"
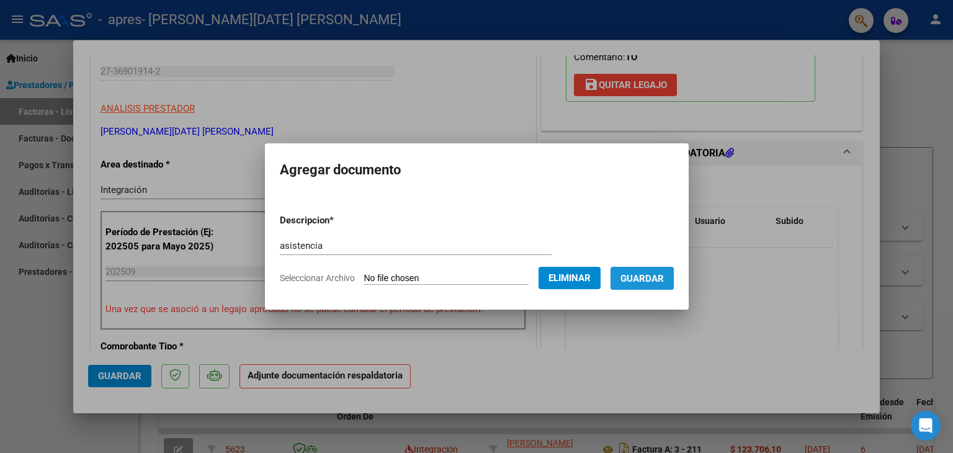
click at [650, 285] on button "Guardar" at bounding box center [642, 278] width 63 height 23
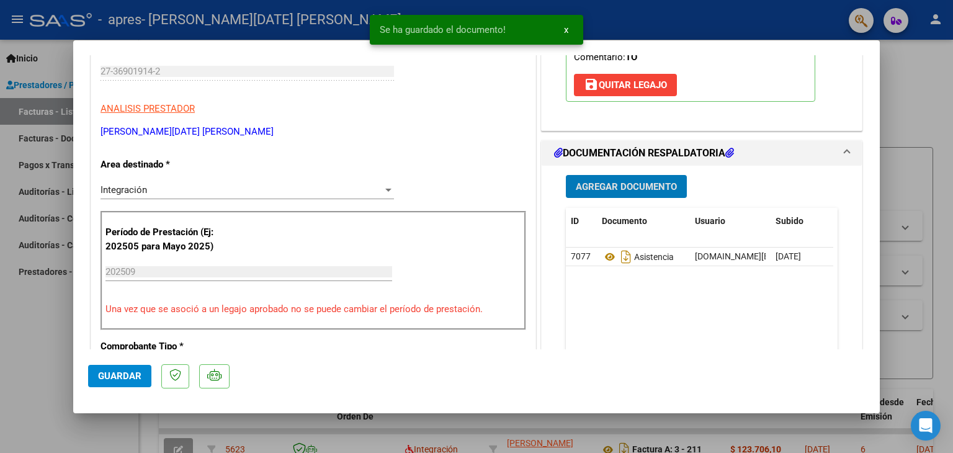
click at [130, 371] on span "Guardar" at bounding box center [119, 376] width 43 height 11
click at [104, 428] on div at bounding box center [476, 226] width 953 height 453
type input "$ 0,00"
